Goal: Contribute content

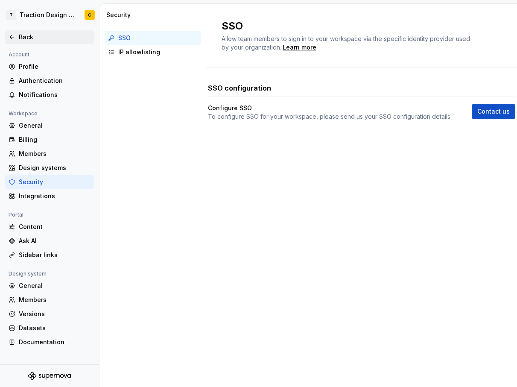
click at [25, 42] on div "Back" at bounding box center [49, 37] width 89 height 14
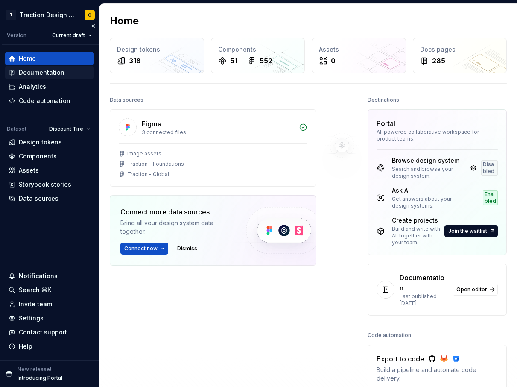
click at [27, 76] on div "Documentation" at bounding box center [42, 72] width 46 height 9
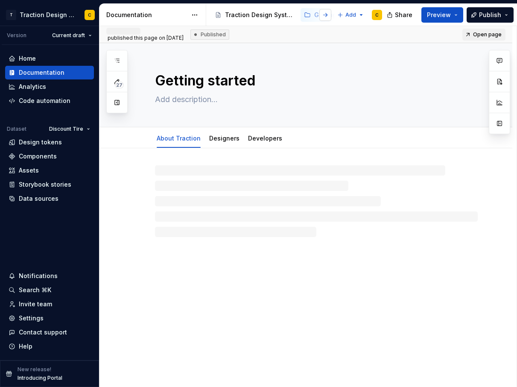
click at [326, 14] on button "button" at bounding box center [326, 15] width 12 height 12
click at [270, 15] on div "Foundations" at bounding box center [271, 15] width 37 height 9
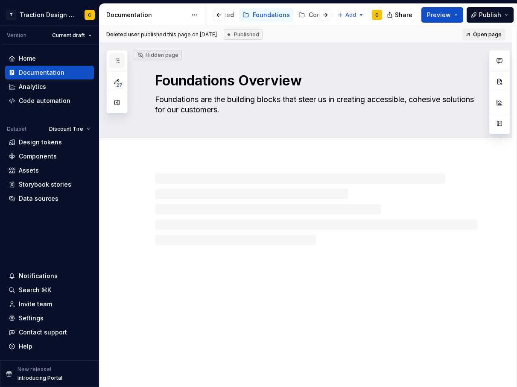
click at [116, 63] on icon "button" at bounding box center [117, 60] width 7 height 7
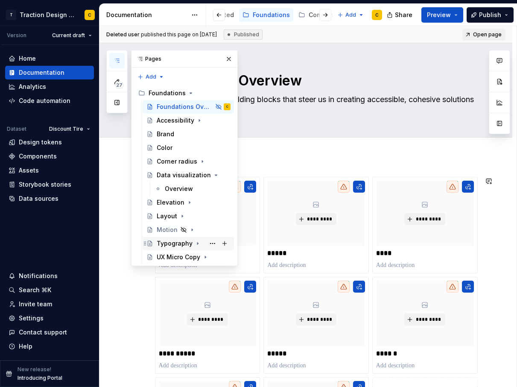
click at [166, 245] on div "Typography" at bounding box center [175, 243] width 36 height 9
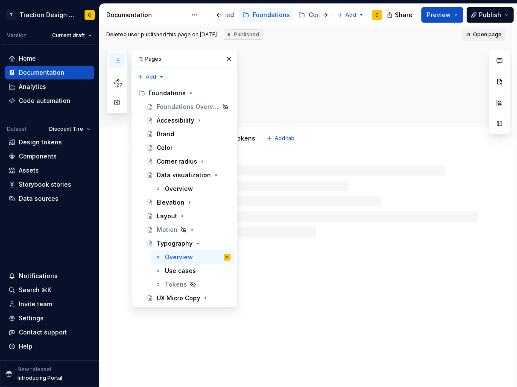
click at [329, 129] on div "Overview Use cases Tokens Add tab" at bounding box center [316, 138] width 333 height 19
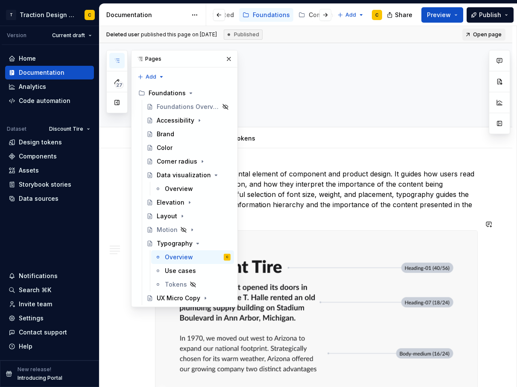
click at [111, 285] on div "27 Pages Add Accessibility guide for tree Page tree. Navigate the tree with the…" at bounding box center [172, 178] width 132 height 257
click at [232, 58] on button "button" at bounding box center [229, 59] width 12 height 12
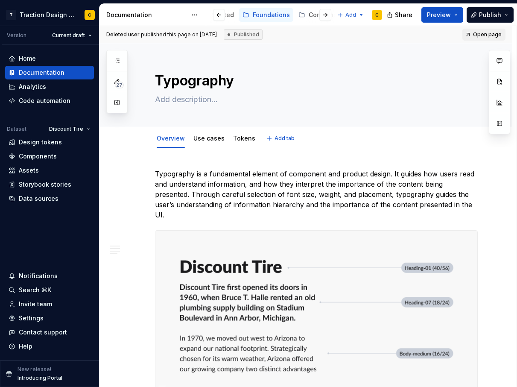
type textarea "*"
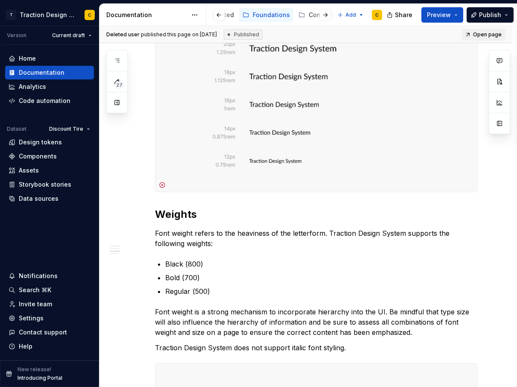
scroll to position [685, 0]
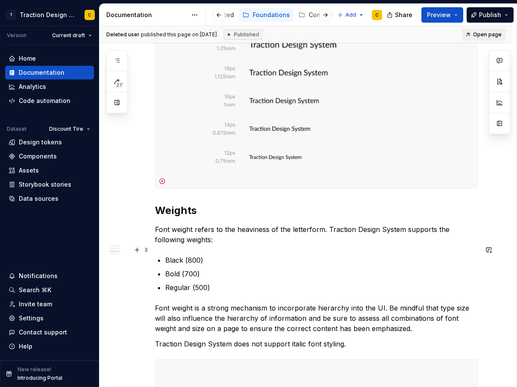
click at [188, 258] on ul "Black (800) Bold (700) Regular (500)" at bounding box center [321, 274] width 313 height 38
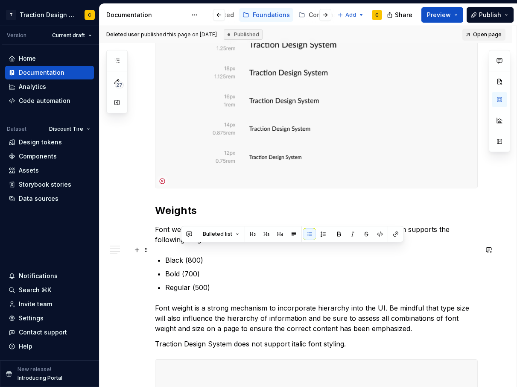
drag, startPoint x: 215, startPoint y: 275, endPoint x: 181, endPoint y: 253, distance: 40.5
click at [181, 255] on ul "Black (800) Bold (700) Regular (500)" at bounding box center [321, 274] width 313 height 38
click at [194, 269] on p "Bold (700)" at bounding box center [321, 274] width 313 height 10
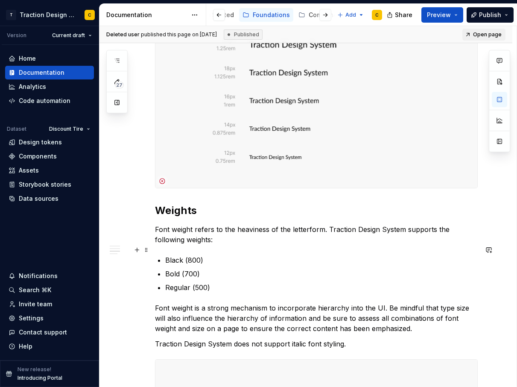
click at [193, 255] on p "Black (800)" at bounding box center [321, 260] width 313 height 10
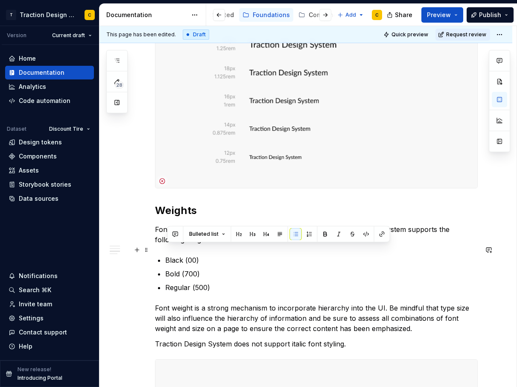
drag, startPoint x: 215, startPoint y: 278, endPoint x: 168, endPoint y: 247, distance: 56.7
click at [167, 255] on ul "Black (00) Bold (700) Regular (500)" at bounding box center [321, 274] width 313 height 38
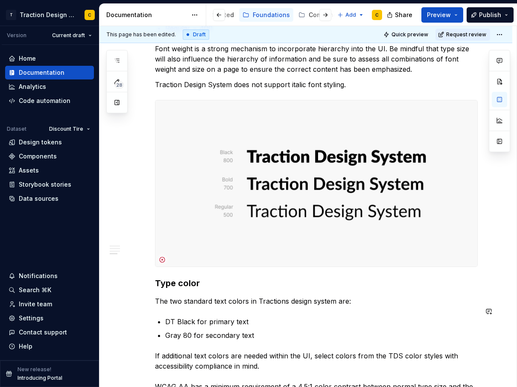
scroll to position [946, 0]
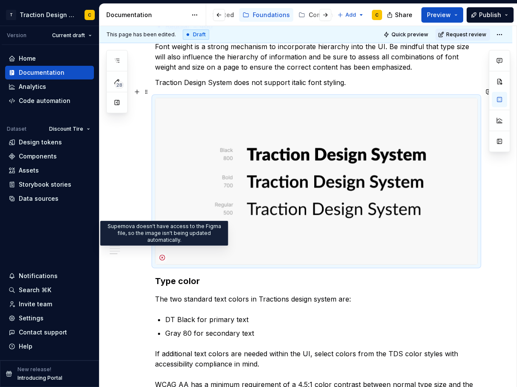
click at [163, 254] on icon at bounding box center [162, 257] width 7 height 7
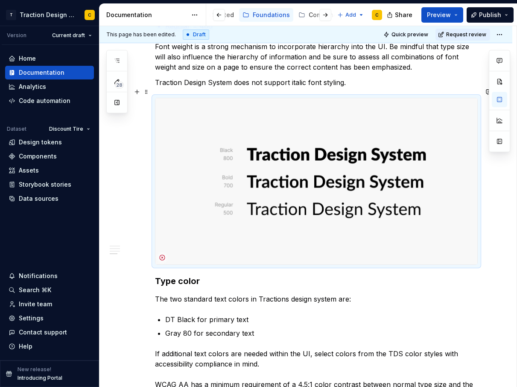
click at [163, 254] on icon at bounding box center [162, 257] width 7 height 7
click at [380, 198] on img at bounding box center [317, 181] width 322 height 166
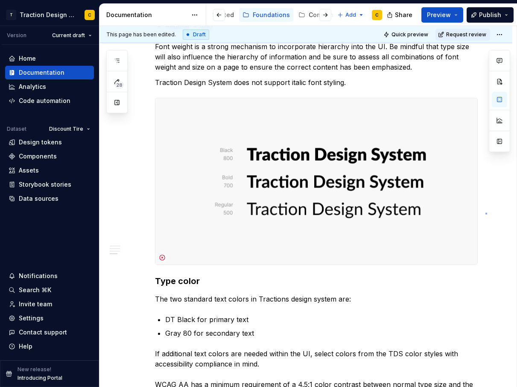
click at [486, 213] on div "**********" at bounding box center [308, 207] width 417 height 362
click at [149, 94] on span at bounding box center [146, 92] width 7 height 12
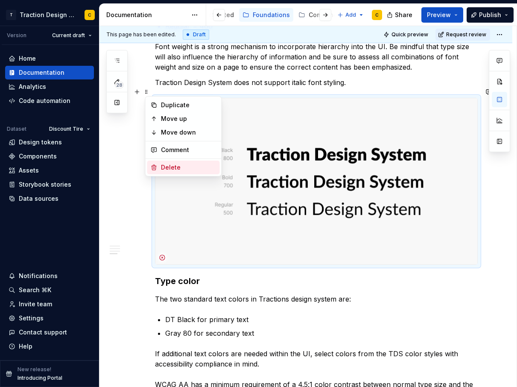
click at [162, 166] on div "Delete" at bounding box center [189, 167] width 56 height 9
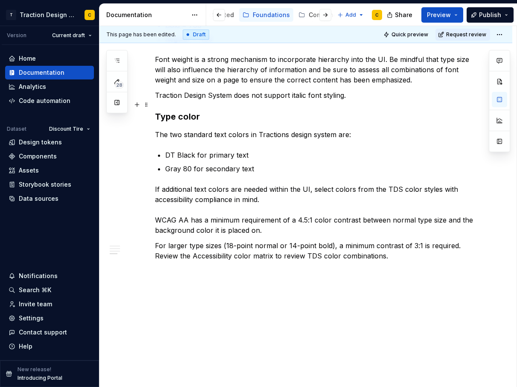
scroll to position [923, 0]
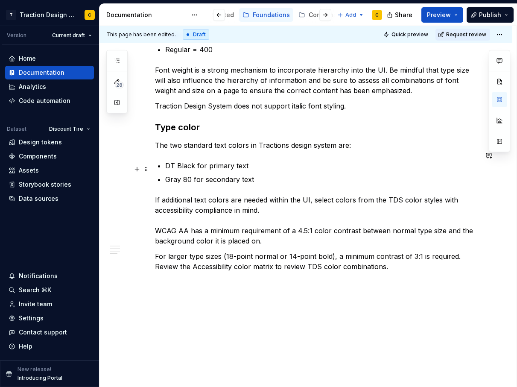
click at [260, 174] on p "Gray 80 for secondary text" at bounding box center [321, 179] width 313 height 10
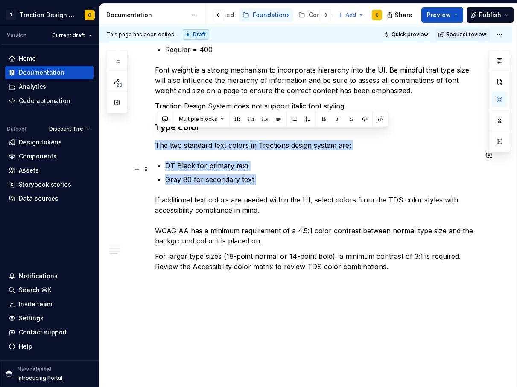
drag, startPoint x: 157, startPoint y: 133, endPoint x: 280, endPoint y: 174, distance: 130.1
click at [280, 174] on p "Gray 80 for secondary text" at bounding box center [321, 179] width 313 height 10
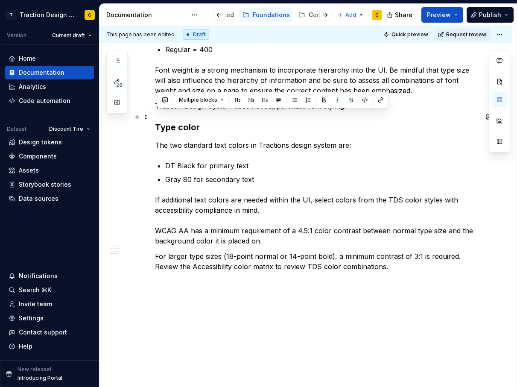
drag, startPoint x: 403, startPoint y: 265, endPoint x: 157, endPoint y: 117, distance: 287.5
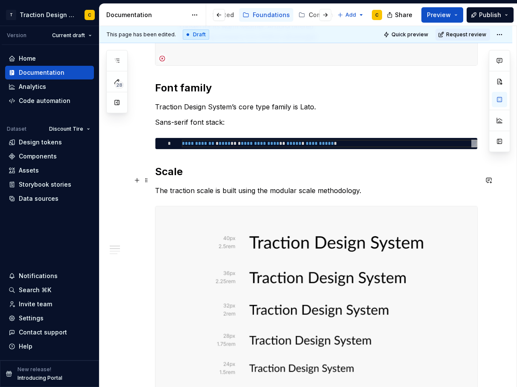
scroll to position [294, 0]
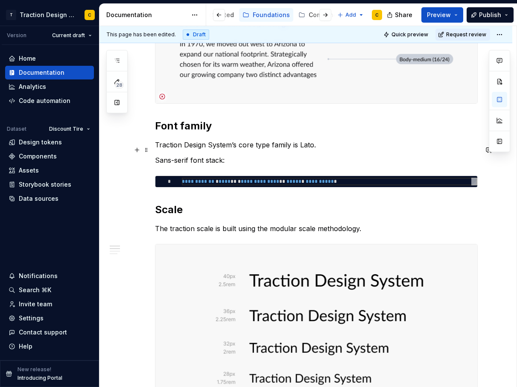
click at [232, 155] on p "Sans-serif font stack:" at bounding box center [316, 160] width 323 height 10
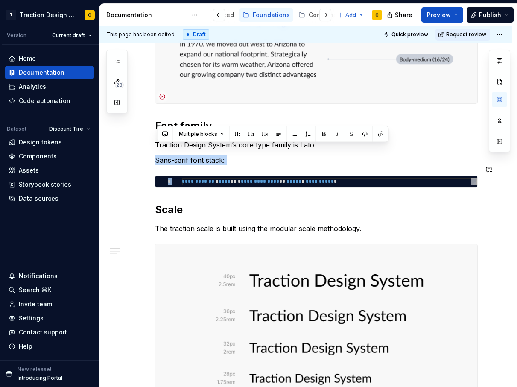
drag, startPoint x: 159, startPoint y: 148, endPoint x: 235, endPoint y: 182, distance: 83.2
click at [235, 182] on div "**********" at bounding box center [316, 317] width 323 height 887
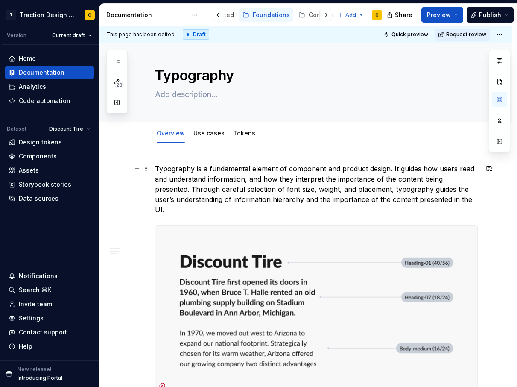
scroll to position [4, 0]
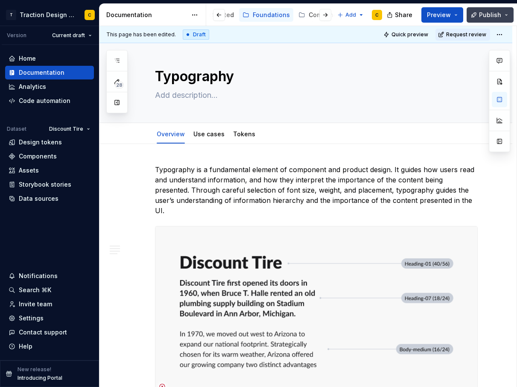
click at [481, 13] on span "Publish" at bounding box center [490, 15] width 22 height 9
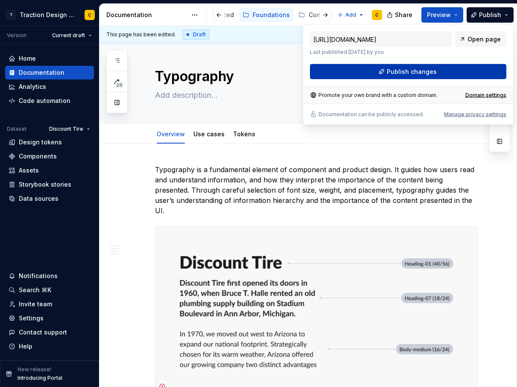
click at [447, 70] on button "Publish changes" at bounding box center [408, 71] width 197 height 15
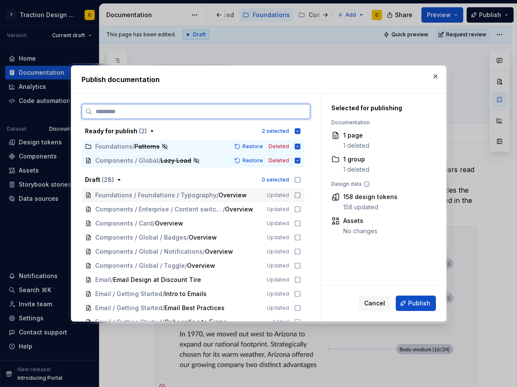
click at [301, 194] on icon at bounding box center [297, 195] width 7 height 7
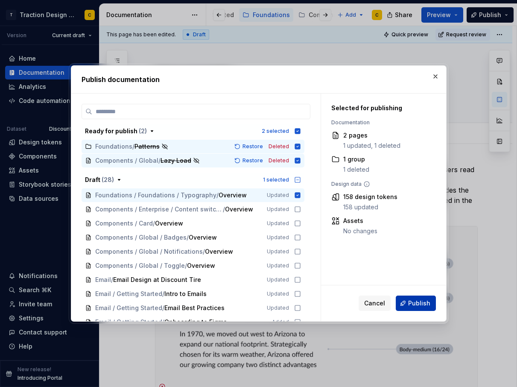
click at [418, 303] on span "Publish" at bounding box center [420, 303] width 22 height 9
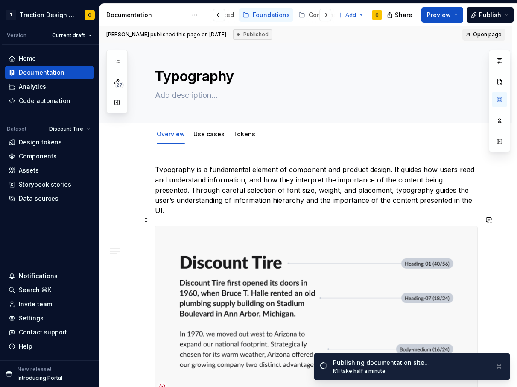
type textarea "*"
